Goal: Task Accomplishment & Management: Complete application form

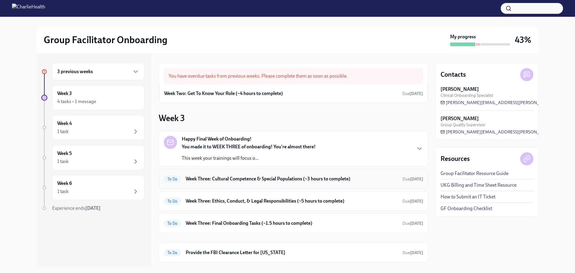
click at [216, 182] on div "To Do Week Three: Cultural Competence & Special Populations (~3 hours to comple…" at bounding box center [294, 179] width 260 height 10
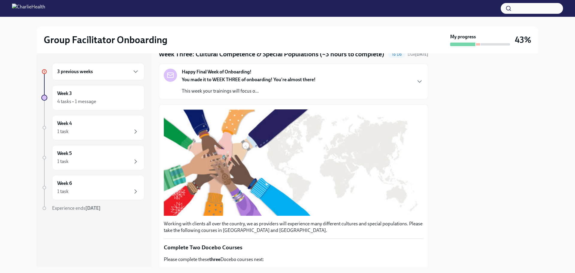
scroll to position [150, 0]
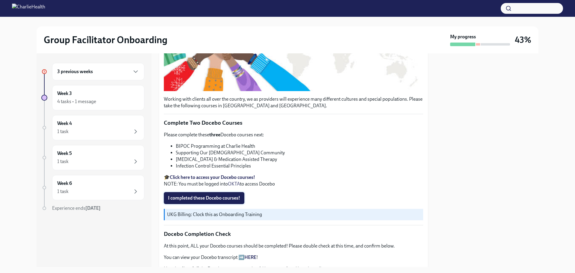
click at [209, 201] on span "I completed these Docebo courses!" at bounding box center [204, 198] width 72 height 6
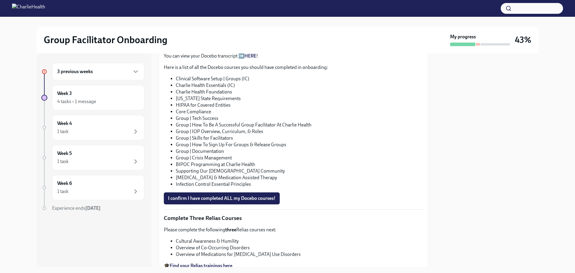
scroll to position [420, 0]
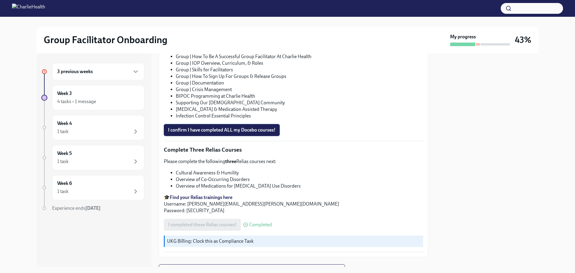
click at [242, 133] on span "I confirm I have completed ALL my Docebo courses!" at bounding box center [222, 130] width 108 height 6
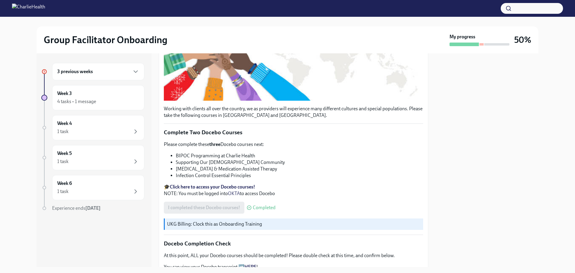
scroll to position [150, 0]
click at [211, 183] on strong "Click here to access your Docebo courses!" at bounding box center [212, 186] width 85 height 6
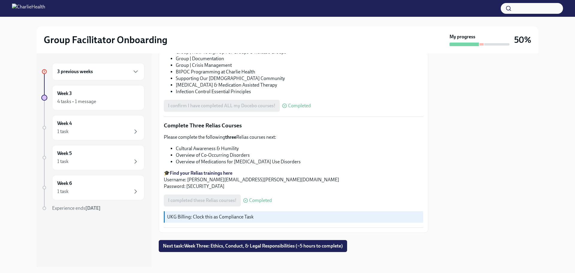
scroll to position [455, 0]
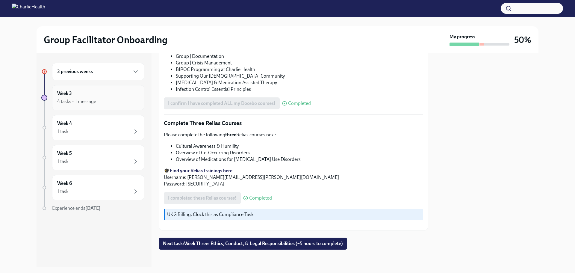
click at [104, 96] on div "Week 3 4 tasks • 1 message" at bounding box center [98, 97] width 82 height 15
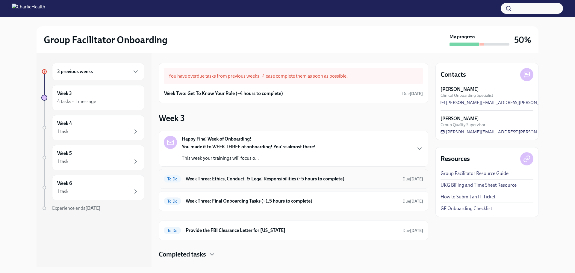
click at [257, 178] on h6 "Week Three: Ethics, Conduct, & Legal Responsibilities (~5 hours to complete)" at bounding box center [292, 179] width 212 height 7
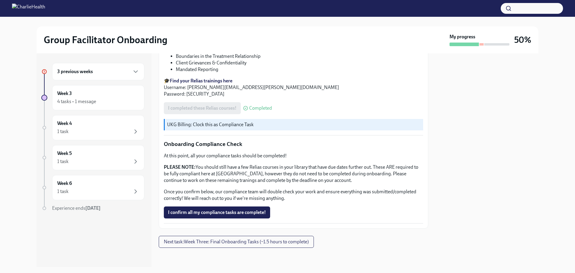
scroll to position [329, 0]
click at [262, 209] on span "I confirm all my compliance tasks are complete!" at bounding box center [217, 212] width 98 height 6
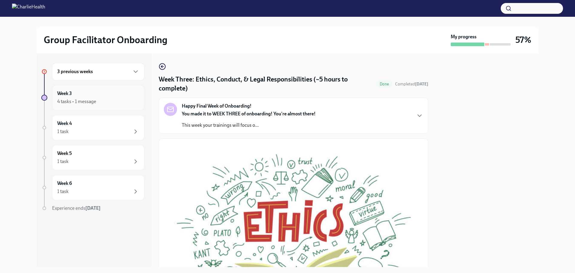
click at [103, 99] on div "4 tasks • 1 message" at bounding box center [98, 101] width 82 height 7
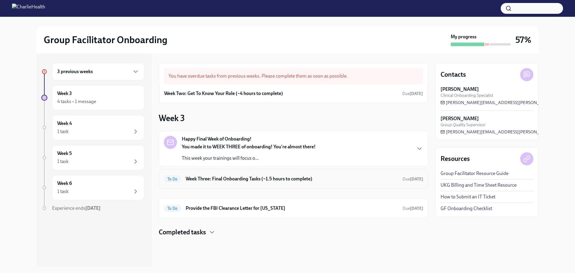
click at [302, 177] on h6 "Week Three: Final Onboarding Tasks (~1.5 hours to complete)" at bounding box center [292, 179] width 212 height 7
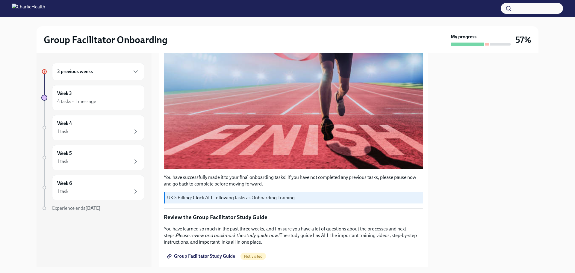
scroll to position [120, 0]
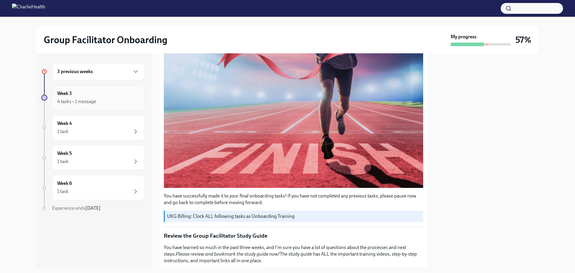
click at [115, 97] on div "Week 3 4 tasks • 1 message" at bounding box center [98, 97] width 82 height 15
